Goal: Ask a question

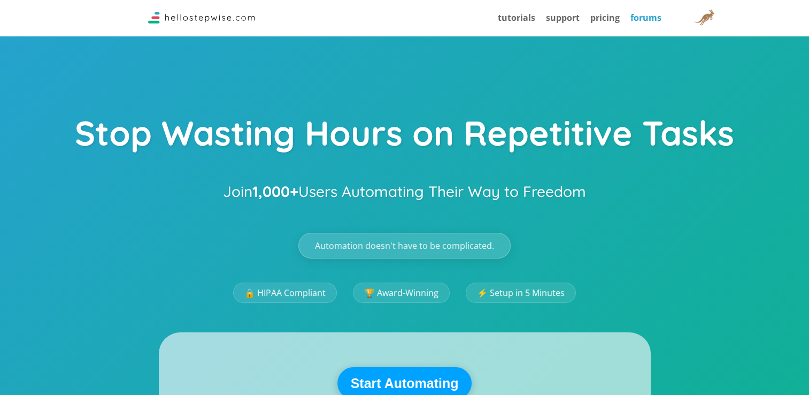
click at [637, 17] on link "forums" at bounding box center [646, 18] width 31 height 12
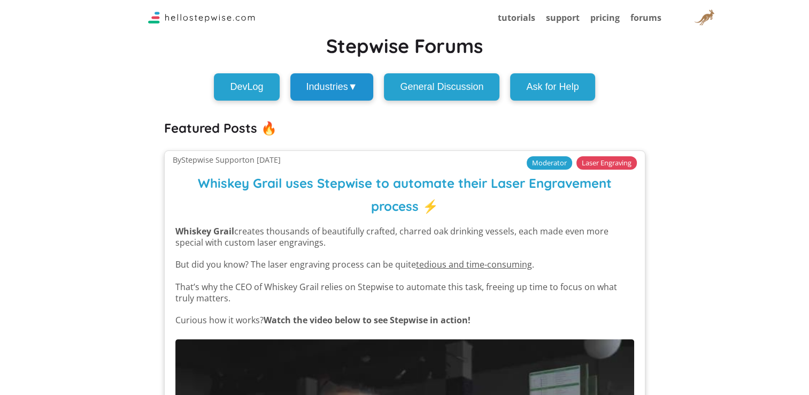
click at [357, 85] on button "Industries ▼" at bounding box center [331, 86] width 83 height 27
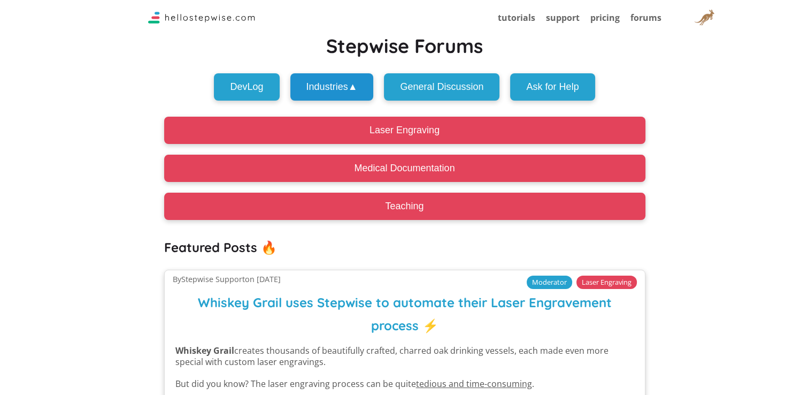
click at [357, 85] on button "Industries ▲" at bounding box center [331, 86] width 83 height 27
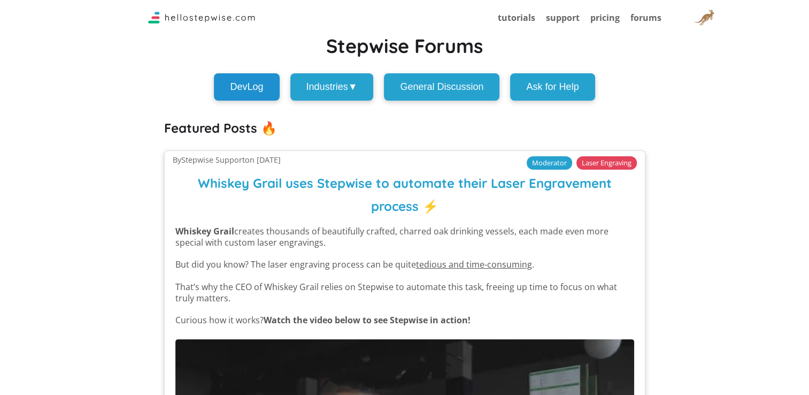
click at [258, 85] on button "DevLog" at bounding box center [246, 86] width 65 height 27
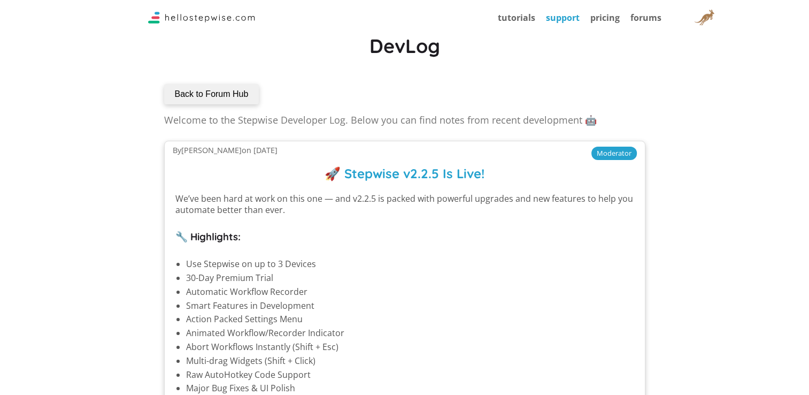
click at [556, 17] on link "support" at bounding box center [563, 18] width 34 height 12
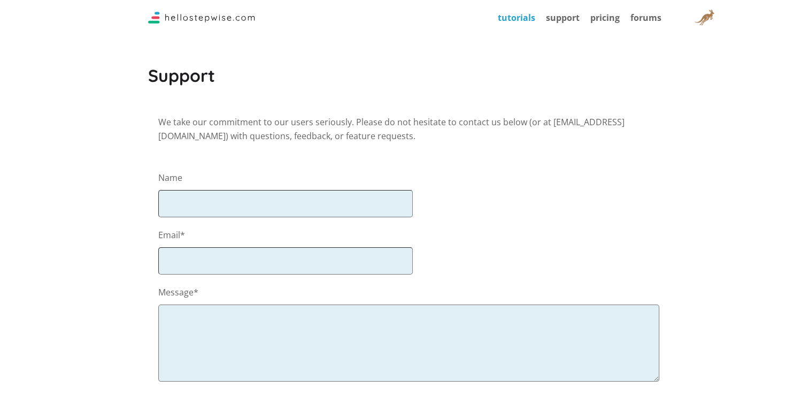
click at [522, 16] on link "tutorials" at bounding box center [516, 18] width 37 height 12
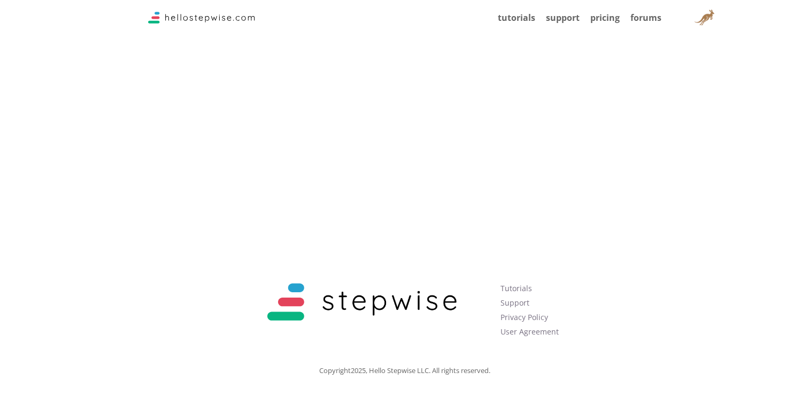
scroll to position [2352, 0]
